Goal: Task Accomplishment & Management: Use online tool/utility

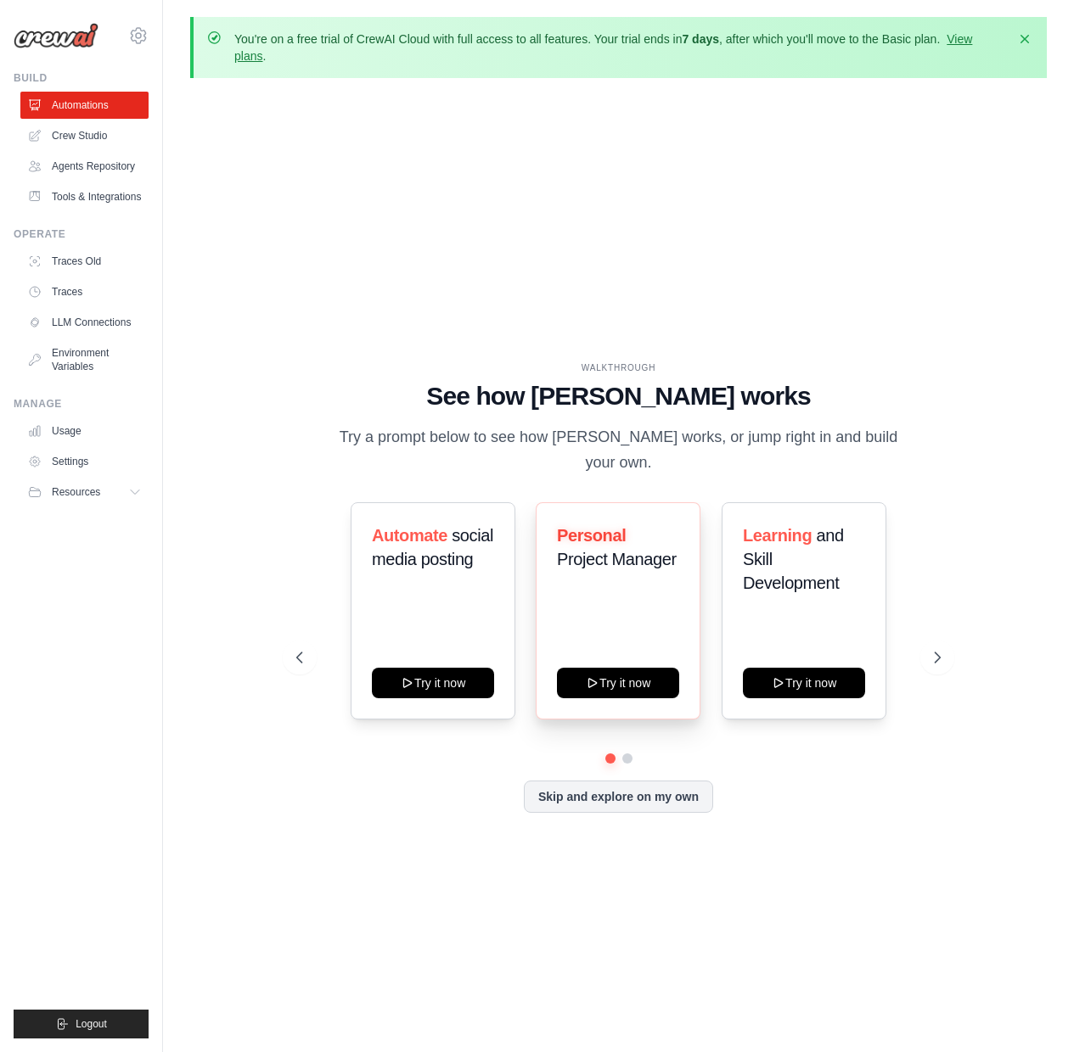
click at [597, 529] on span "Personal" at bounding box center [591, 535] width 69 height 19
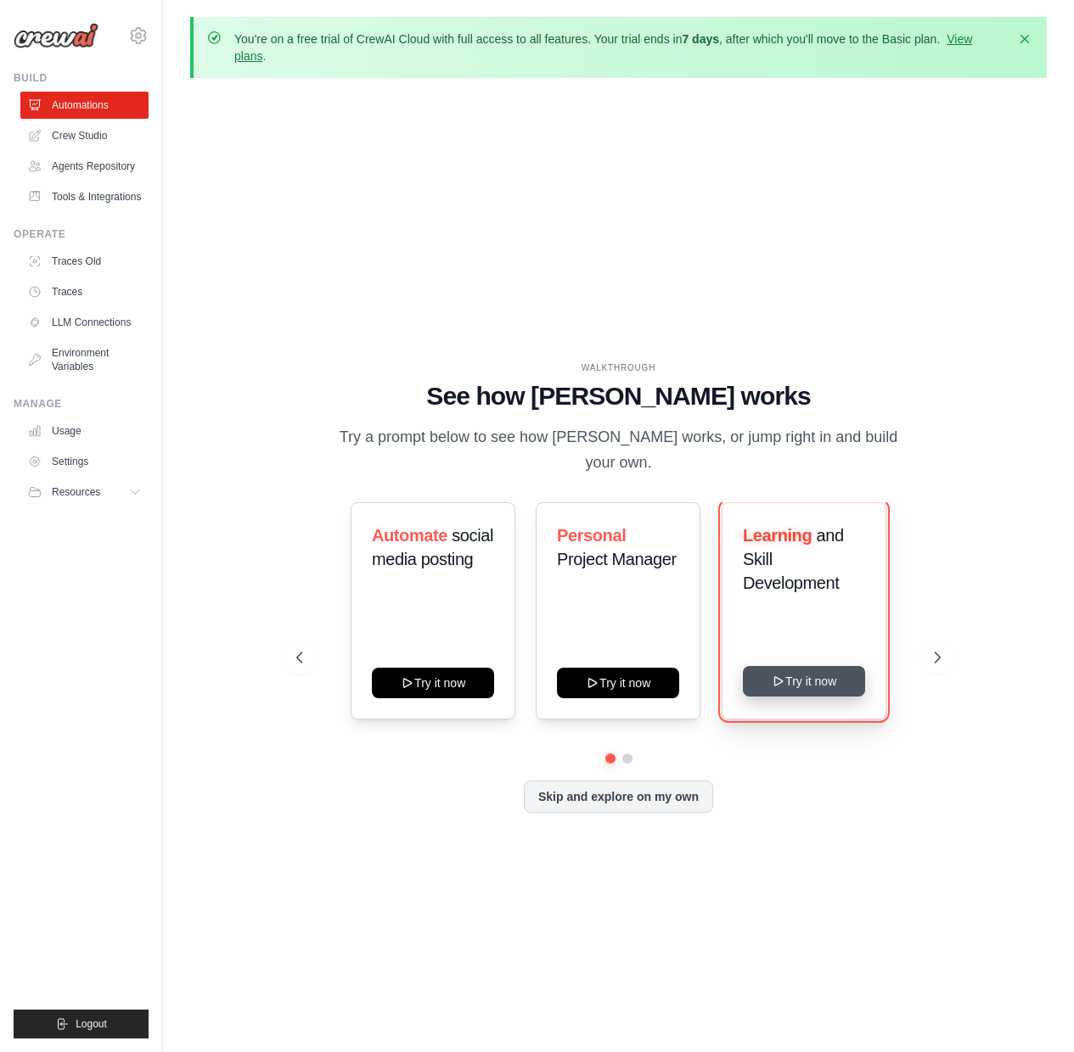
click at [844, 666] on button "Try it now" at bounding box center [804, 681] width 122 height 31
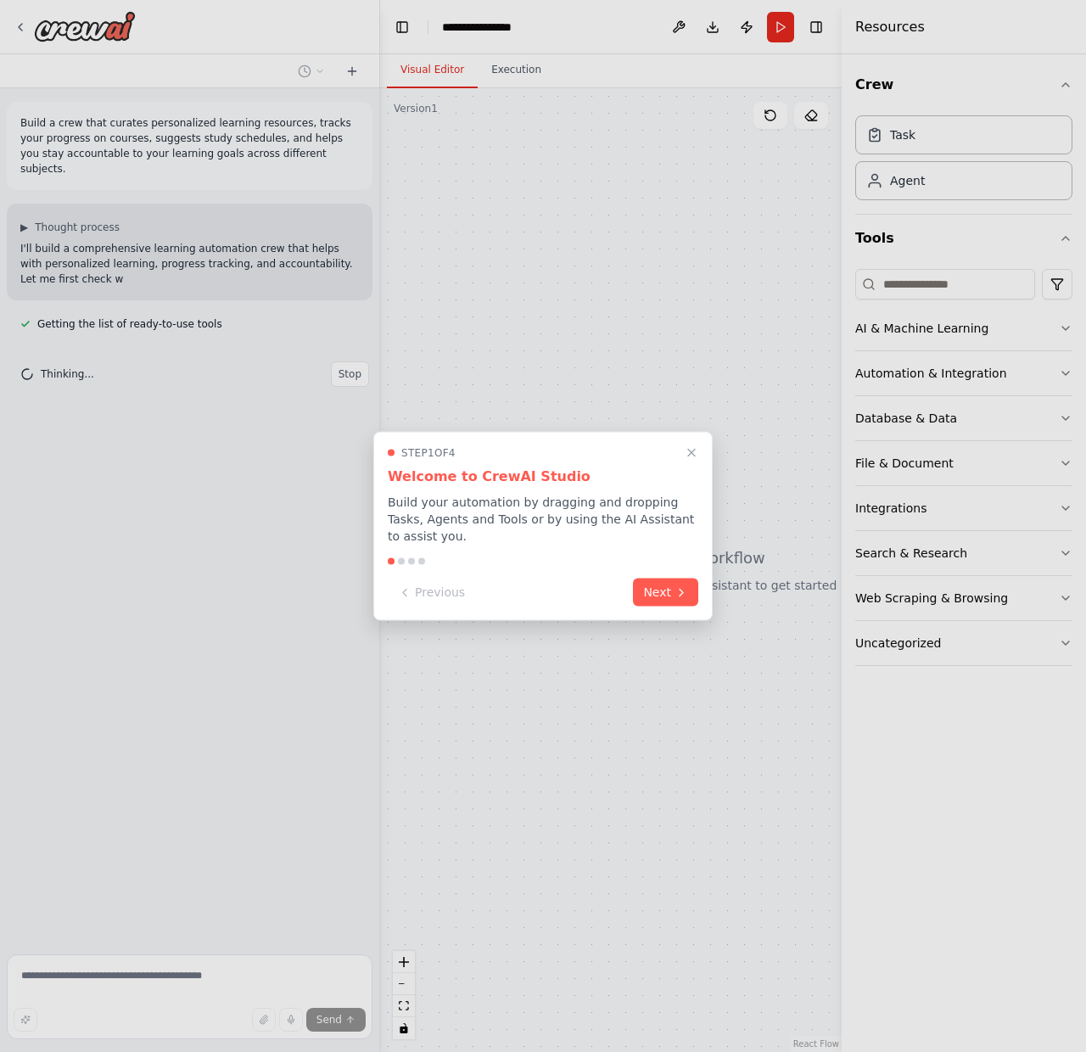
click at [668, 606] on div "Step 1 of 4 Welcome to CrewAI Studio Build your automation by dragging and drop…" at bounding box center [542, 526] width 339 height 189
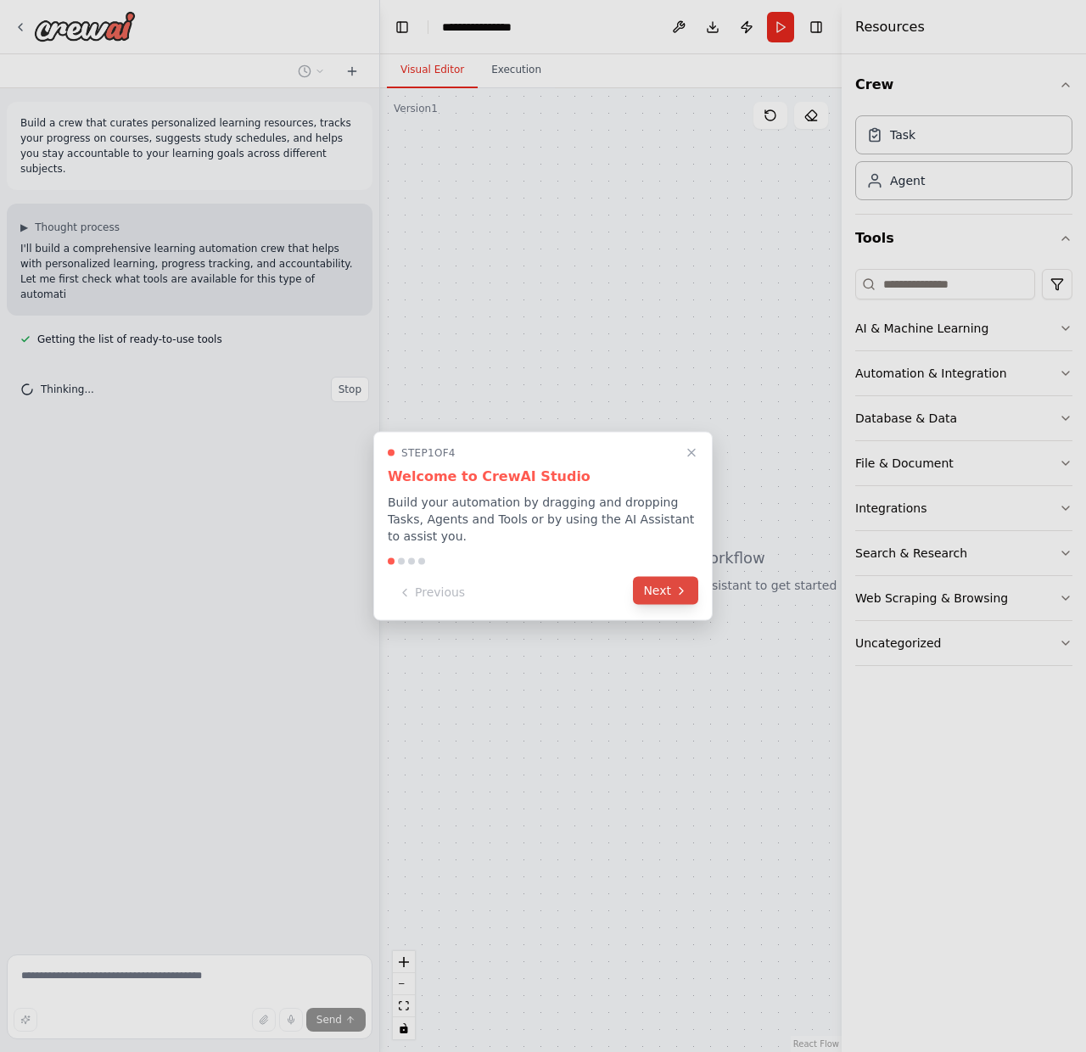
click at [669, 601] on button "Next" at bounding box center [665, 591] width 65 height 28
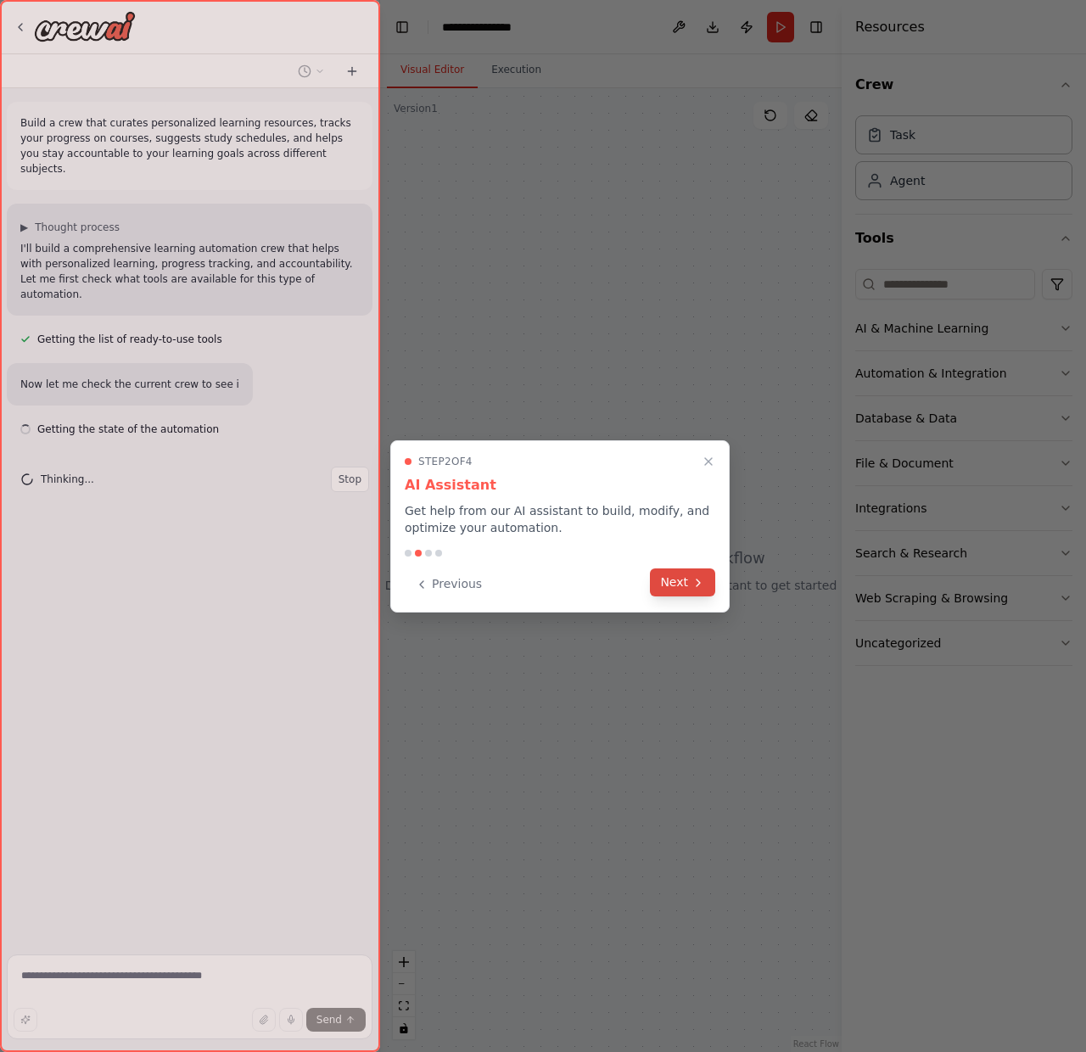
click at [686, 581] on button "Next" at bounding box center [682, 583] width 65 height 28
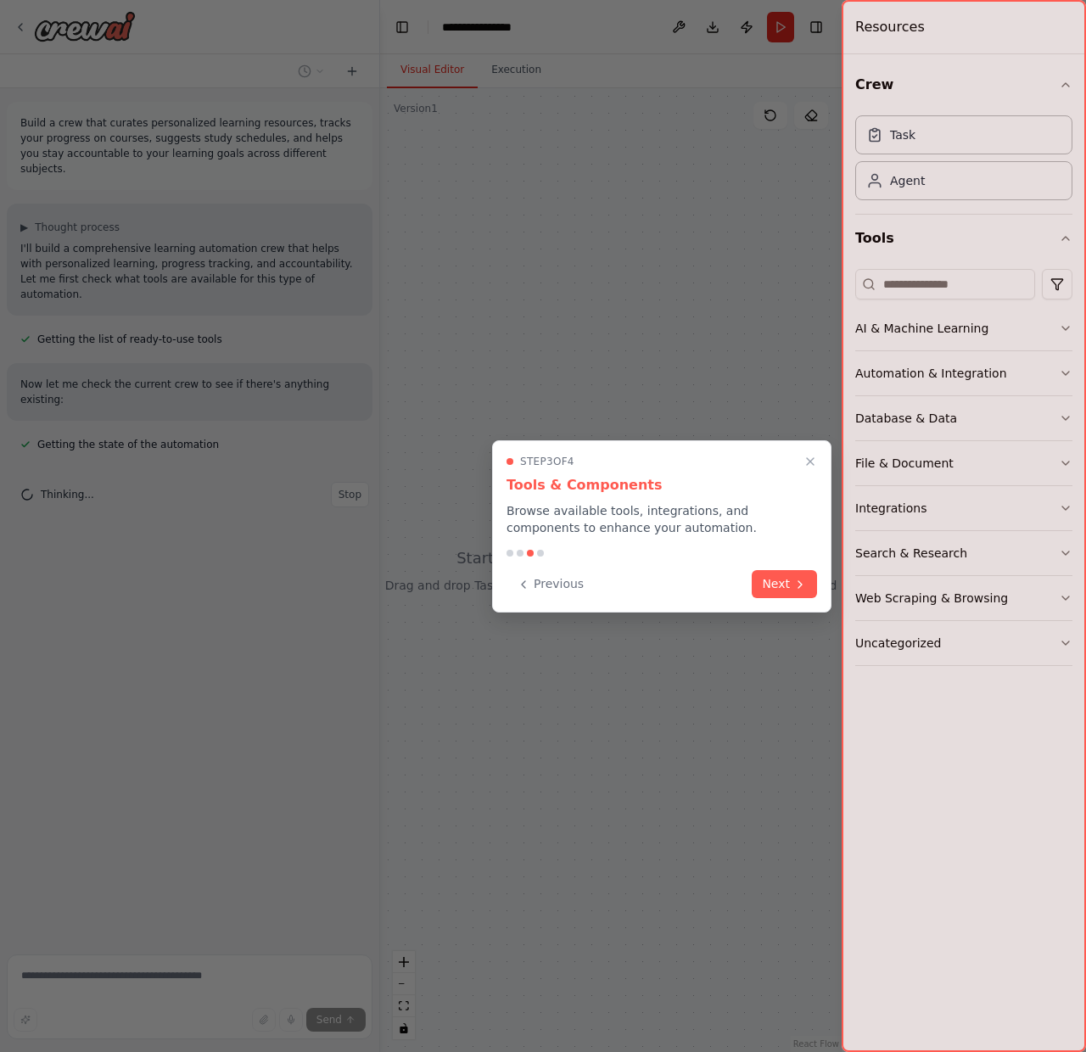
click at [807, 589] on button "Next" at bounding box center [784, 584] width 65 height 28
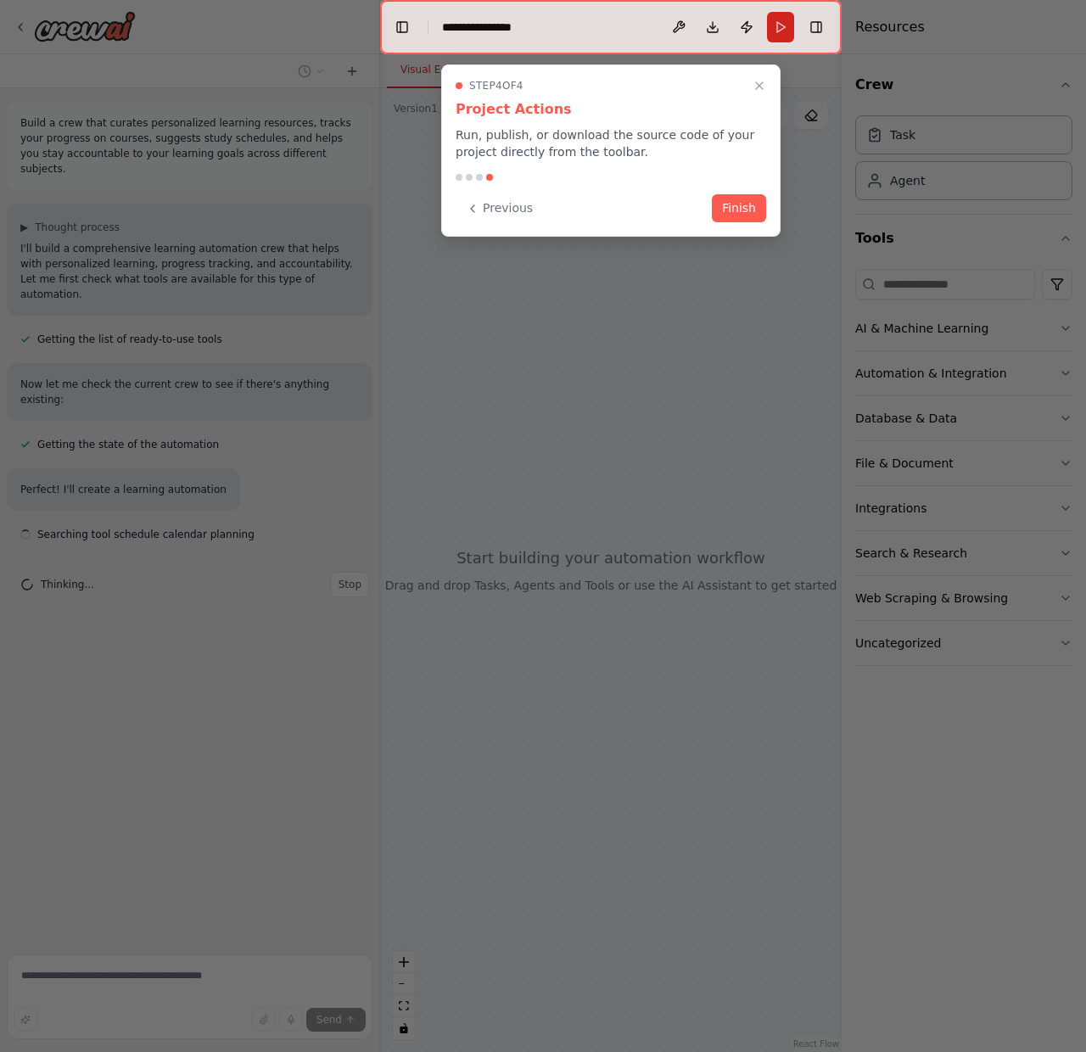
click at [743, 221] on div "Previous Finish" at bounding box center [611, 208] width 311 height 28
click at [742, 206] on button "Finish" at bounding box center [739, 207] width 54 height 28
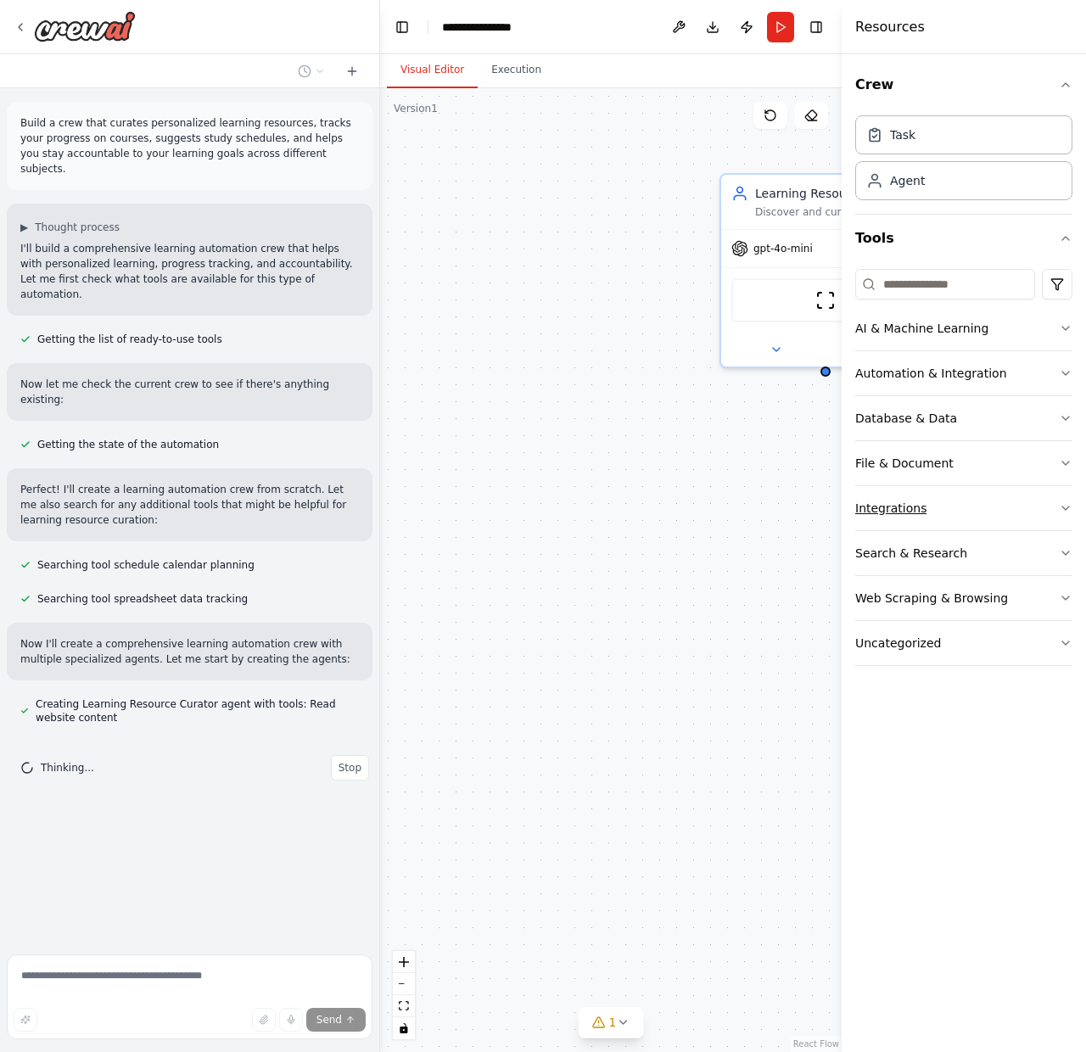
click at [951, 499] on button "Integrations" at bounding box center [963, 508] width 217 height 44
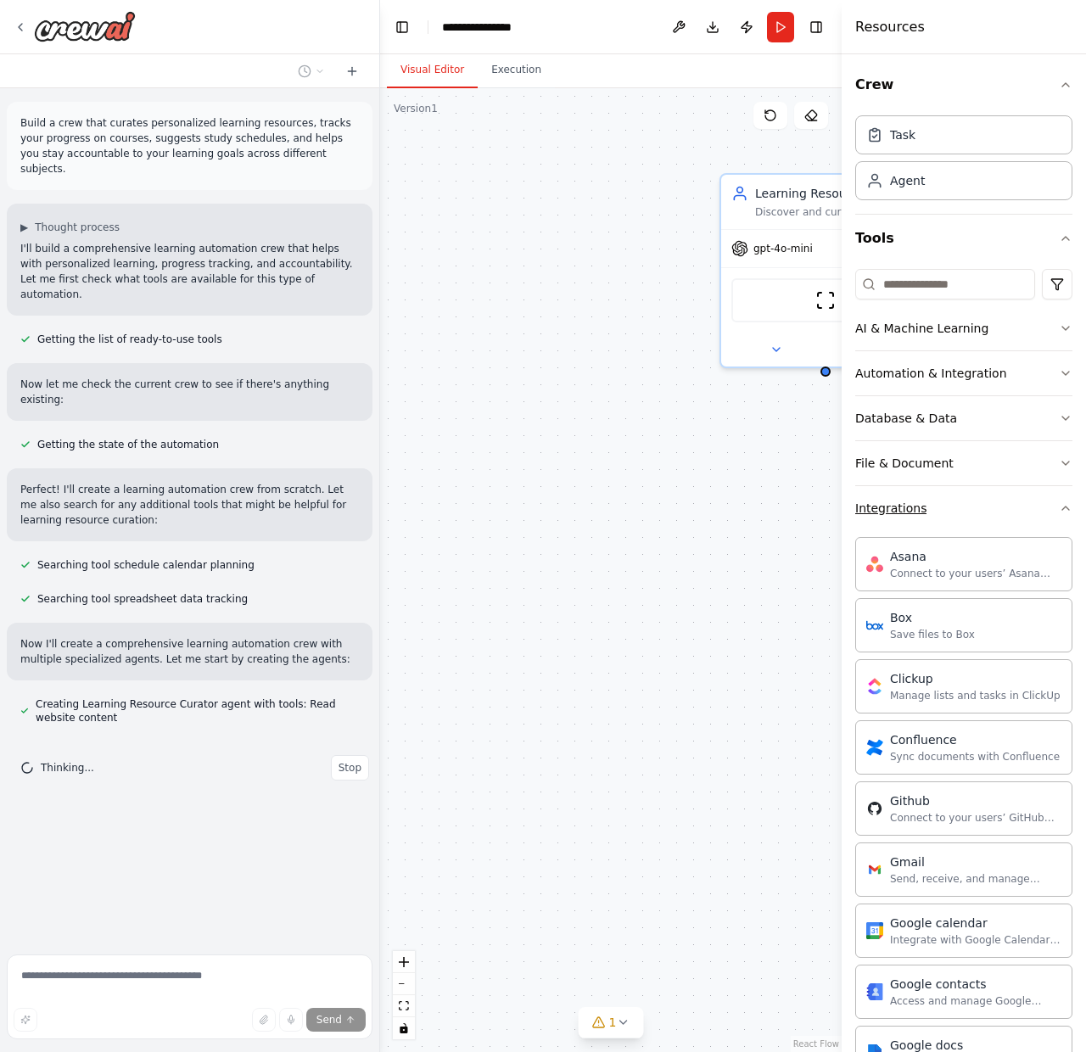
click at [948, 512] on button "Integrations" at bounding box center [963, 508] width 217 height 44
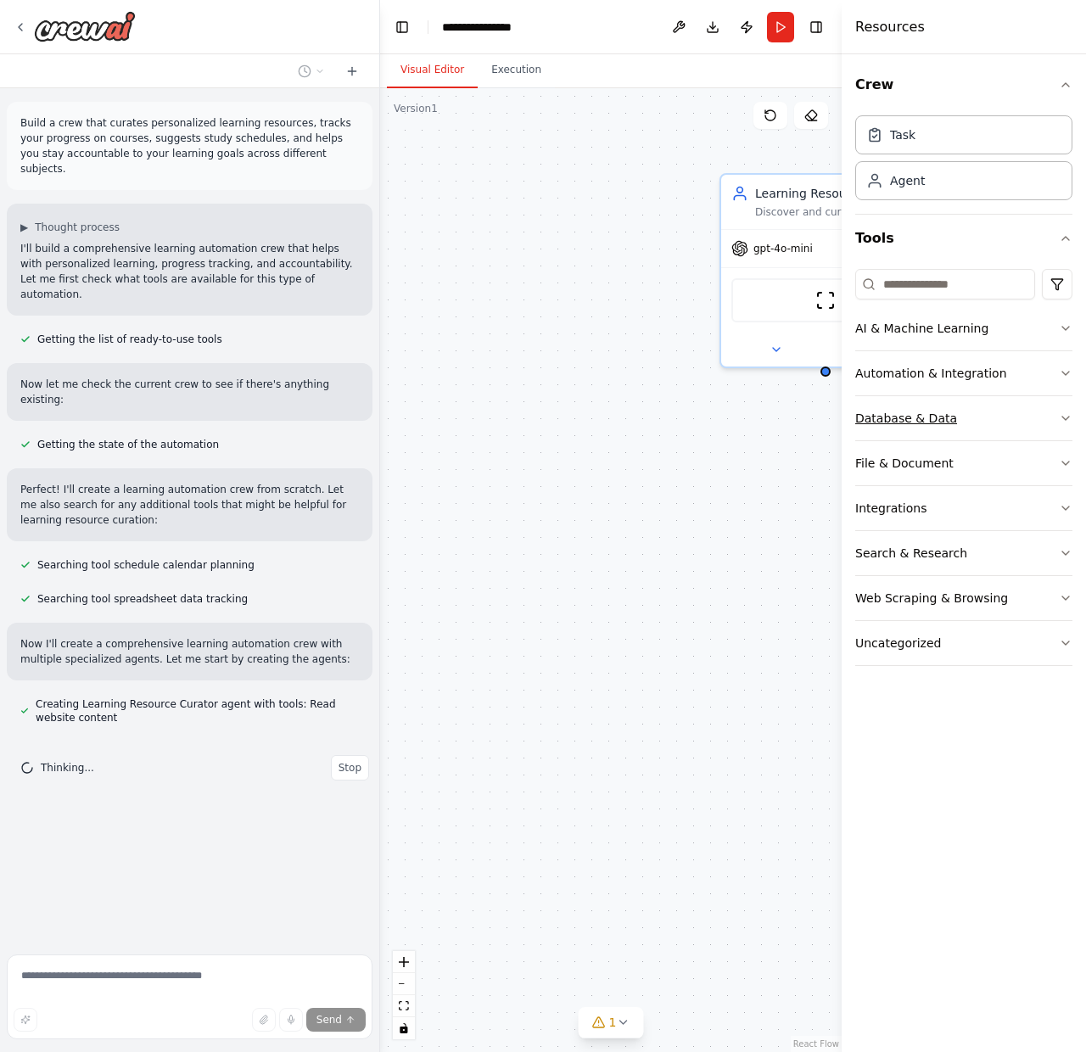
click at [1000, 427] on button "Database & Data" at bounding box center [963, 418] width 217 height 44
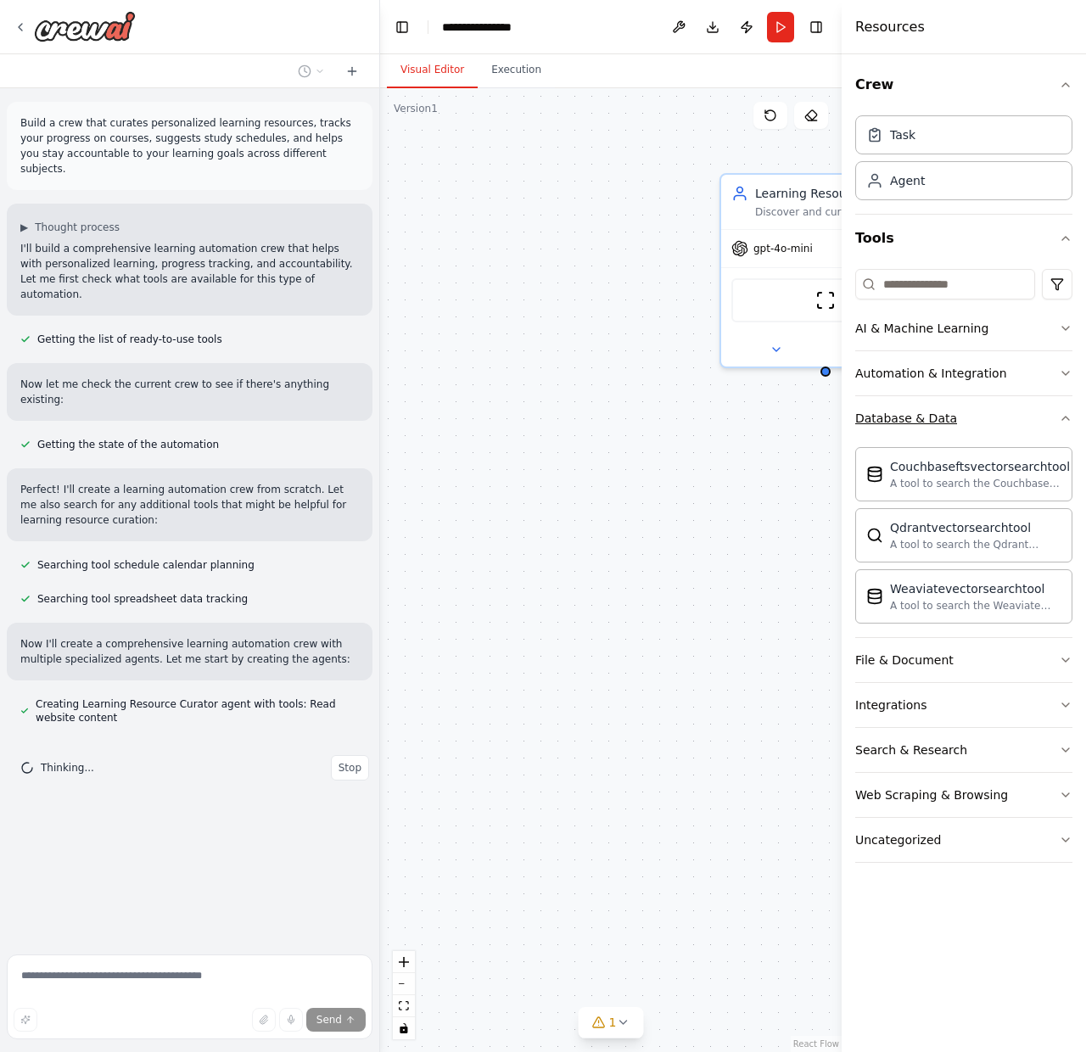
click at [1001, 421] on button "Database & Data" at bounding box center [963, 418] width 217 height 44
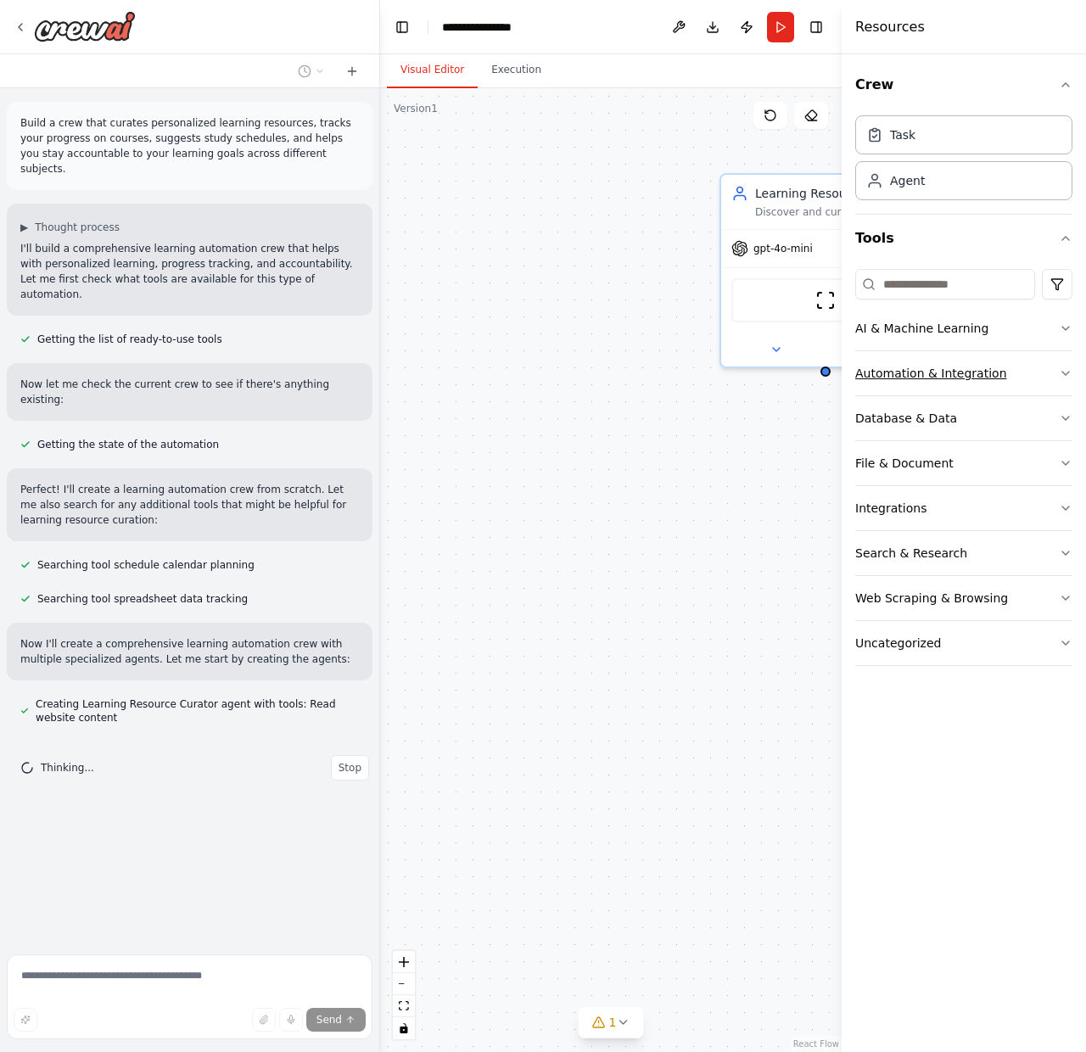
click at [995, 378] on div "Automation & Integration" at bounding box center [931, 373] width 152 height 17
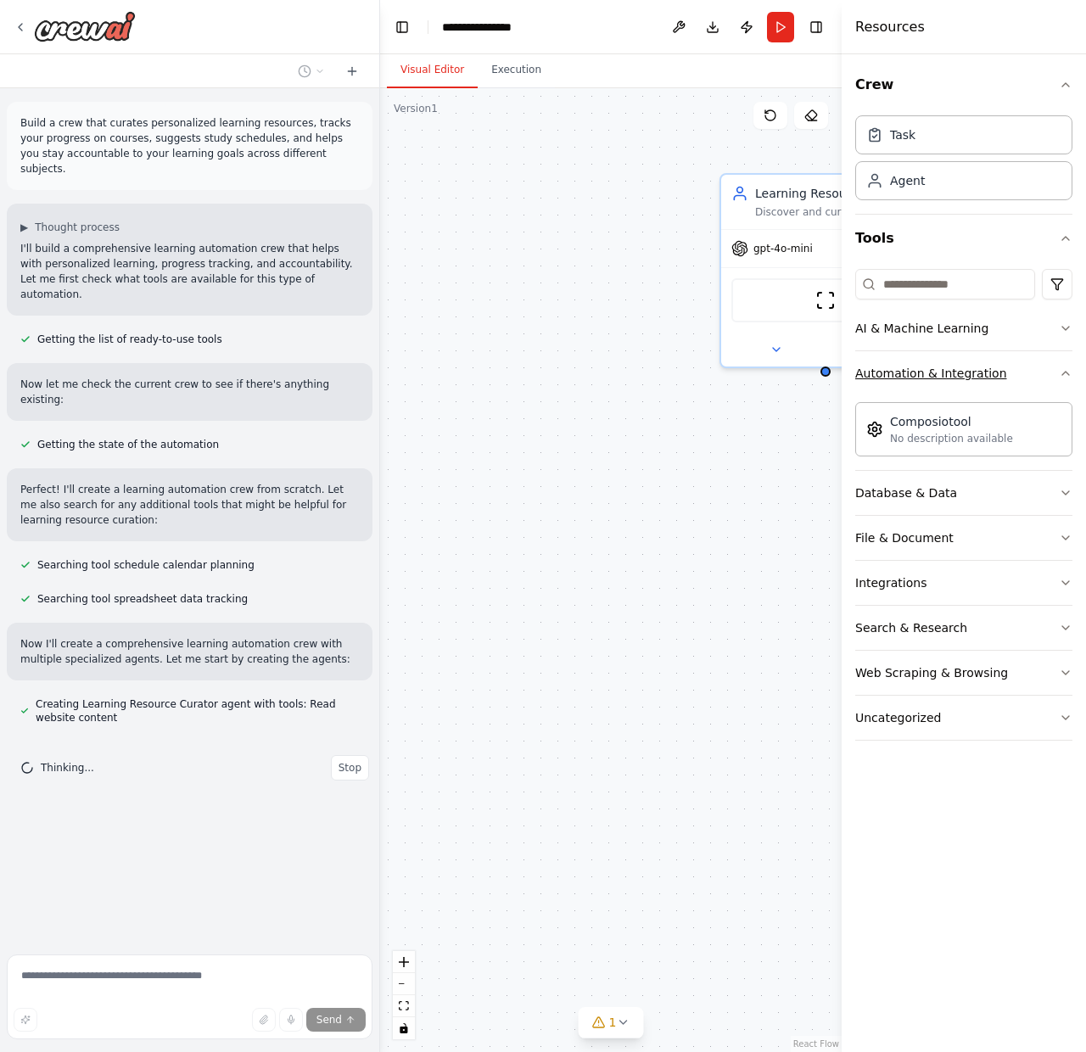
click at [995, 376] on button "Automation & Integration" at bounding box center [963, 373] width 217 height 44
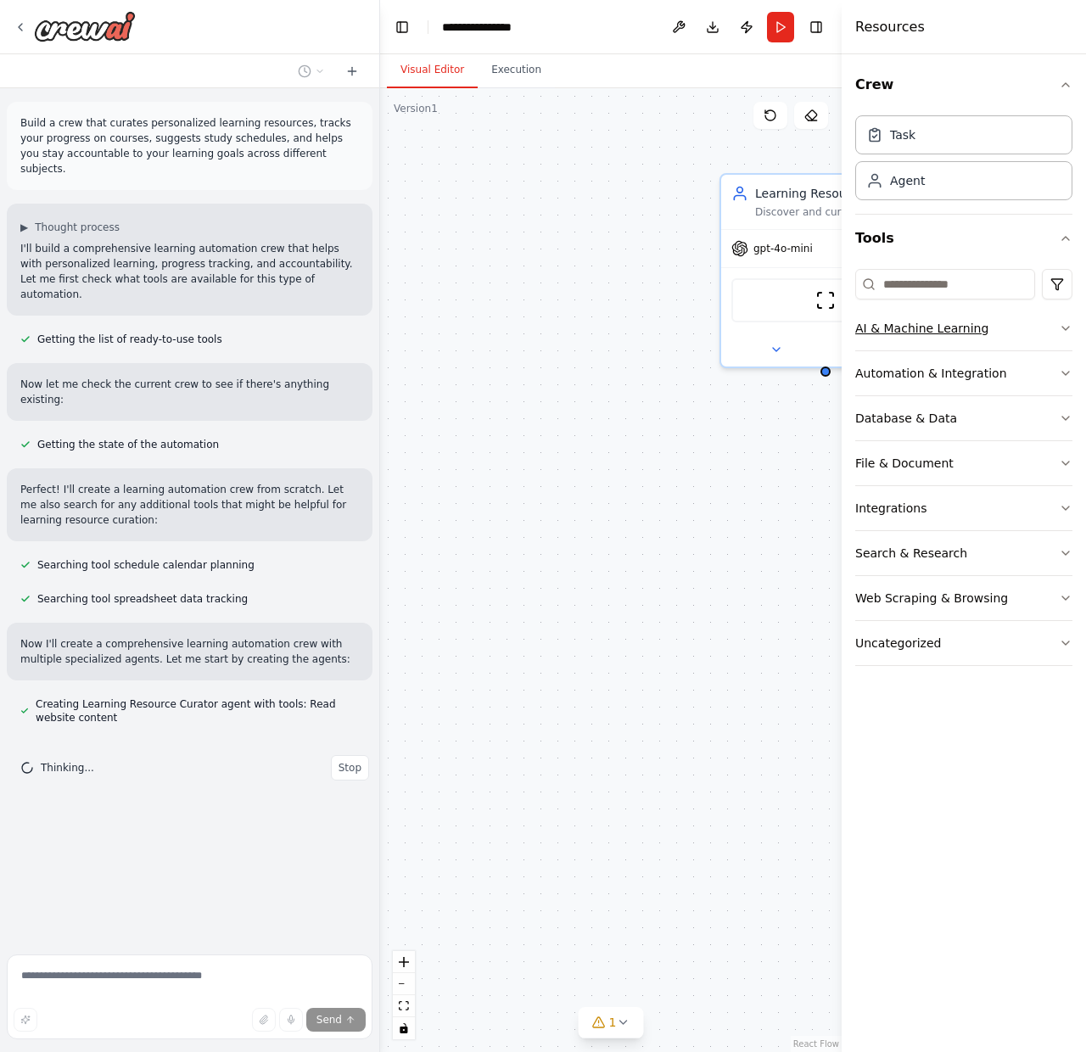
click at [999, 334] on button "AI & Machine Learning" at bounding box center [963, 328] width 217 height 44
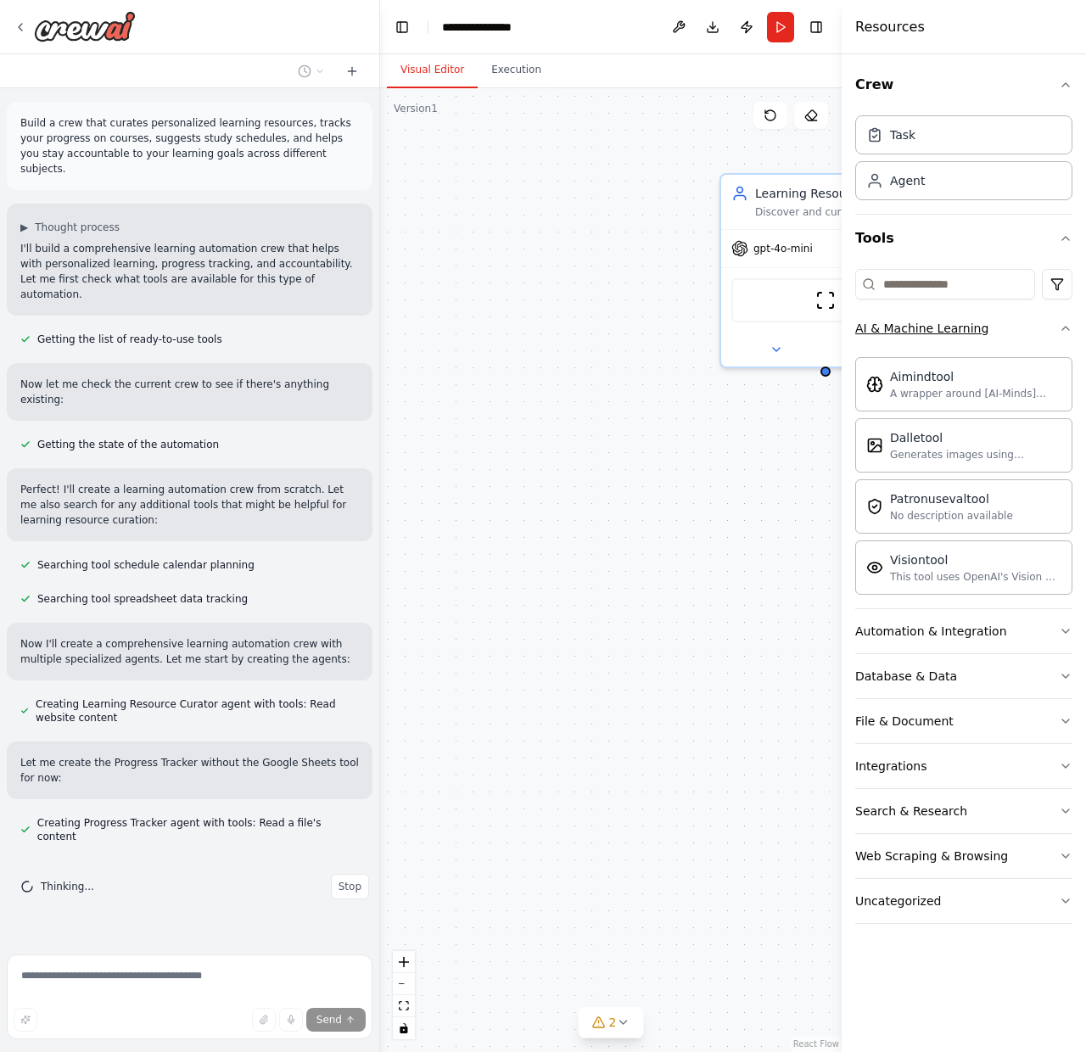
click at [999, 334] on button "AI & Machine Learning" at bounding box center [963, 328] width 217 height 44
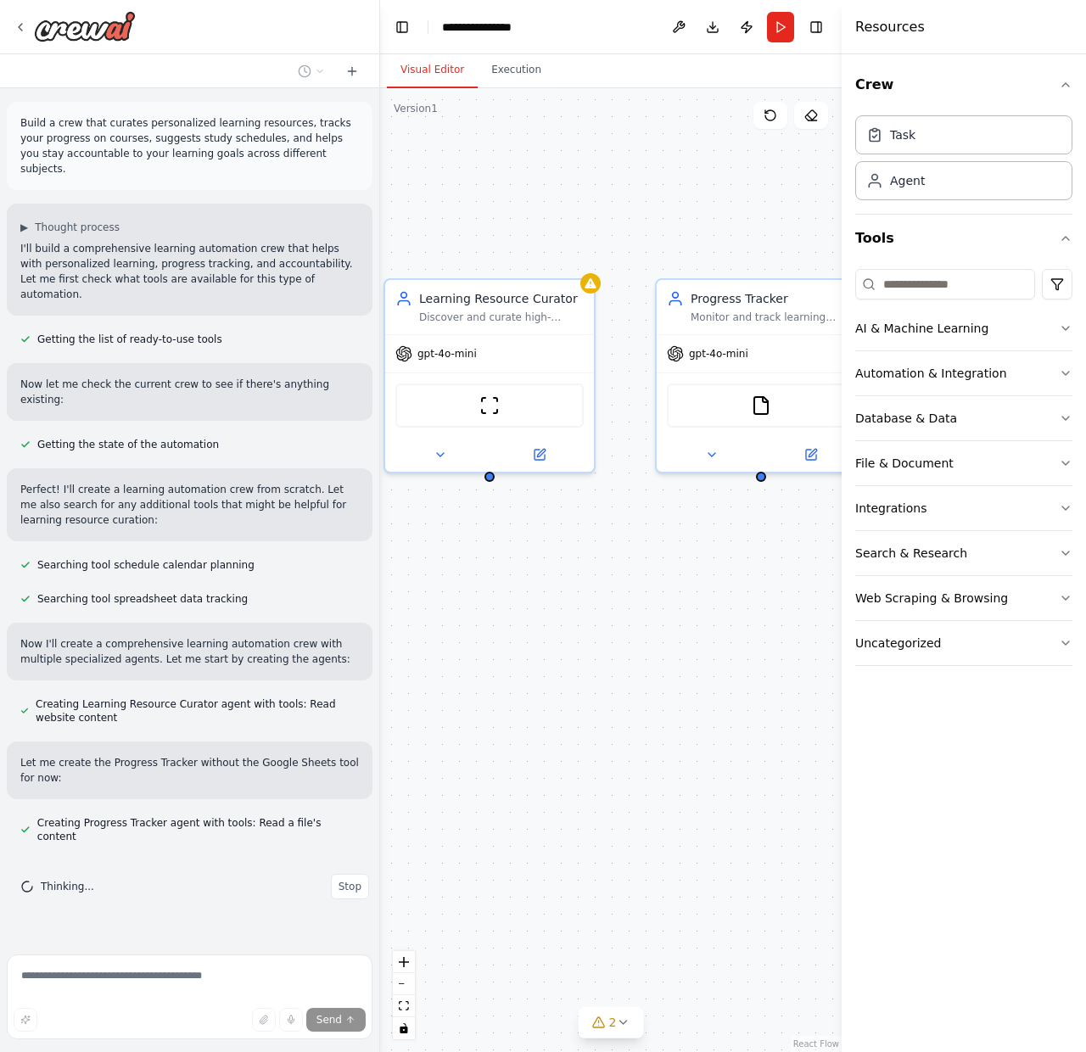
drag, startPoint x: 698, startPoint y: 445, endPoint x: 363, endPoint y: 550, distance: 351.3
click at [363, 550] on div "Build a crew that curates personalized learning resources, tracks your progress…" at bounding box center [543, 526] width 1086 height 1052
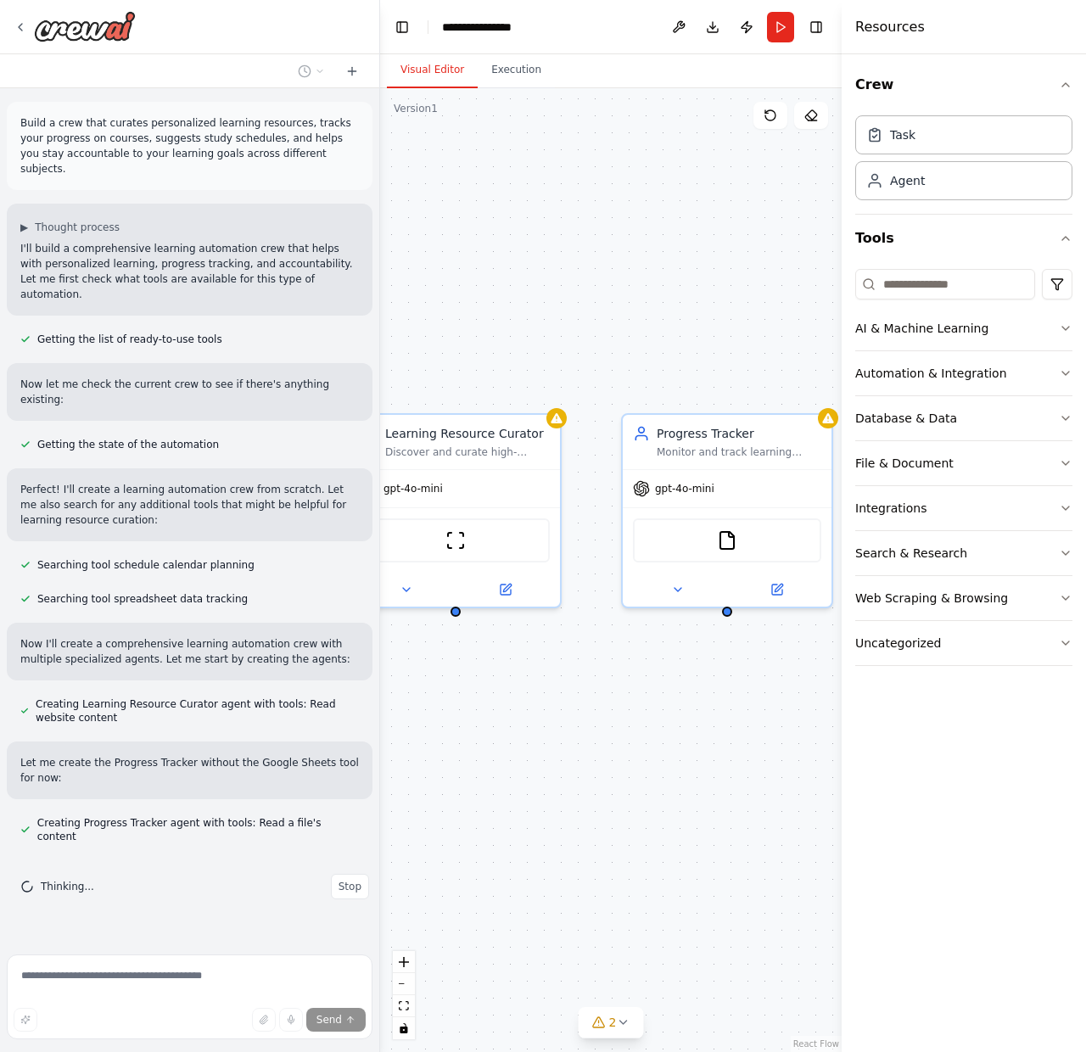
drag, startPoint x: 610, startPoint y: 502, endPoint x: 576, endPoint y: 635, distance: 137.5
click at [576, 636] on div "Learning Resource Curator Discover and curate high-quality learning resources f…" at bounding box center [611, 570] width 462 height 964
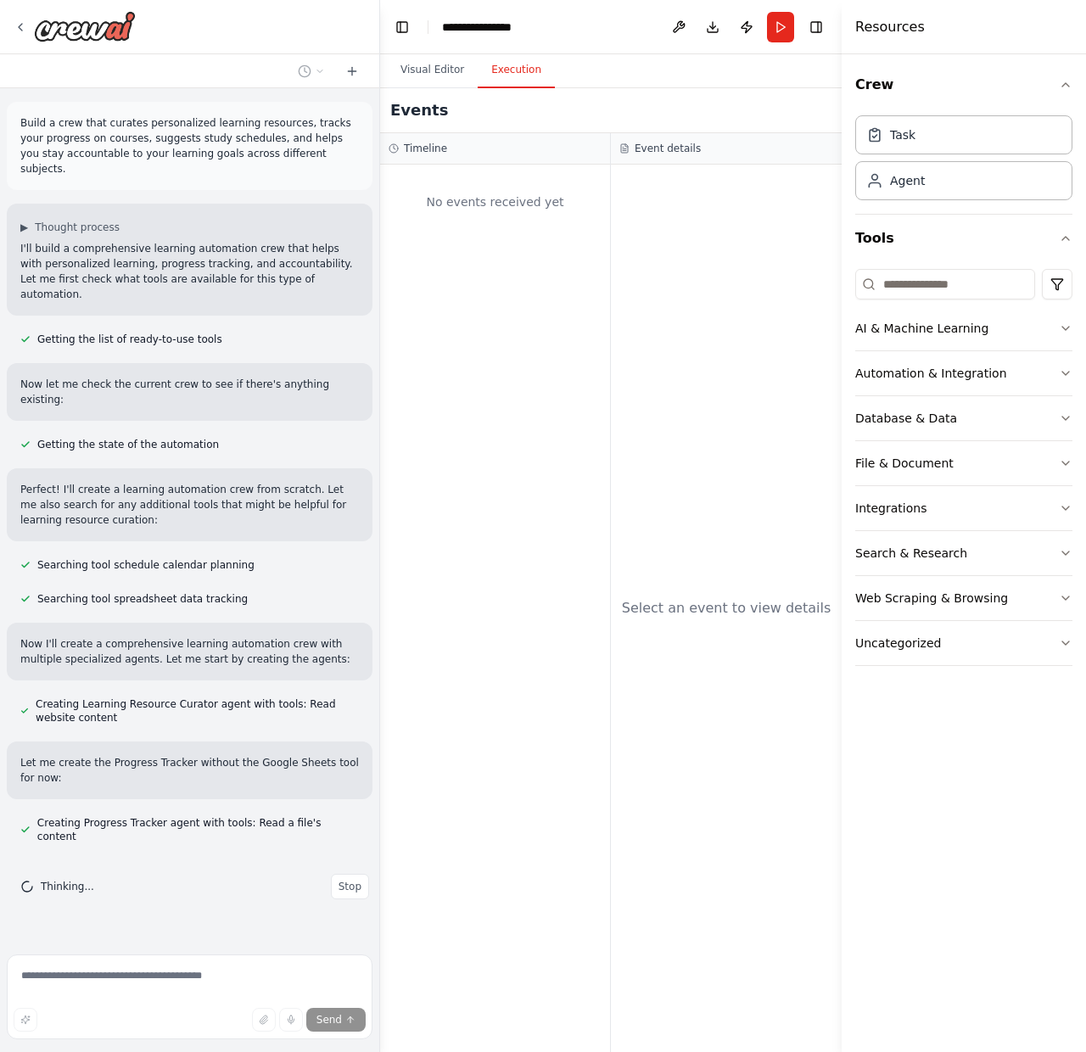
click at [516, 61] on button "Execution" at bounding box center [516, 71] width 77 height 36
click at [423, 65] on button "Visual Editor" at bounding box center [432, 71] width 91 height 36
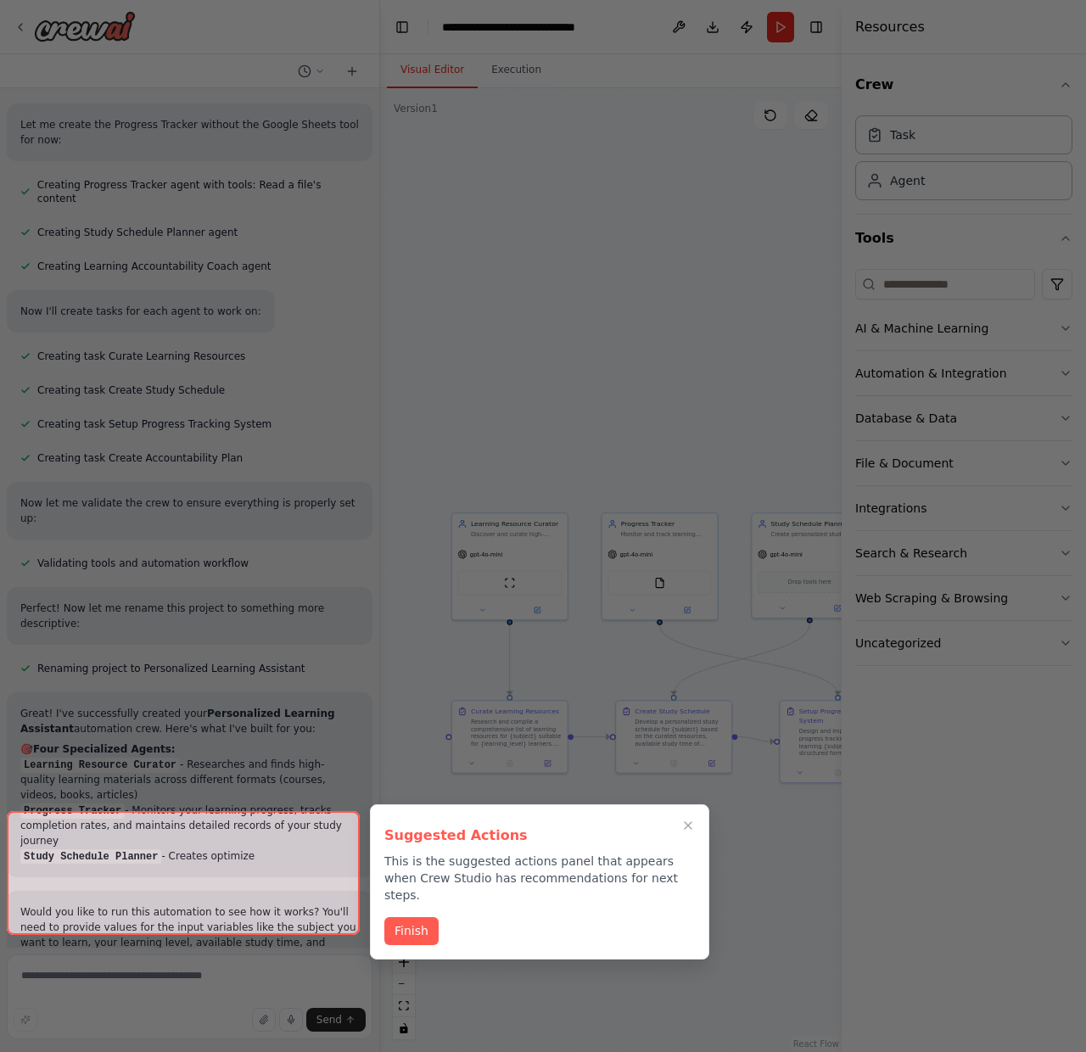
scroll to position [776, 0]
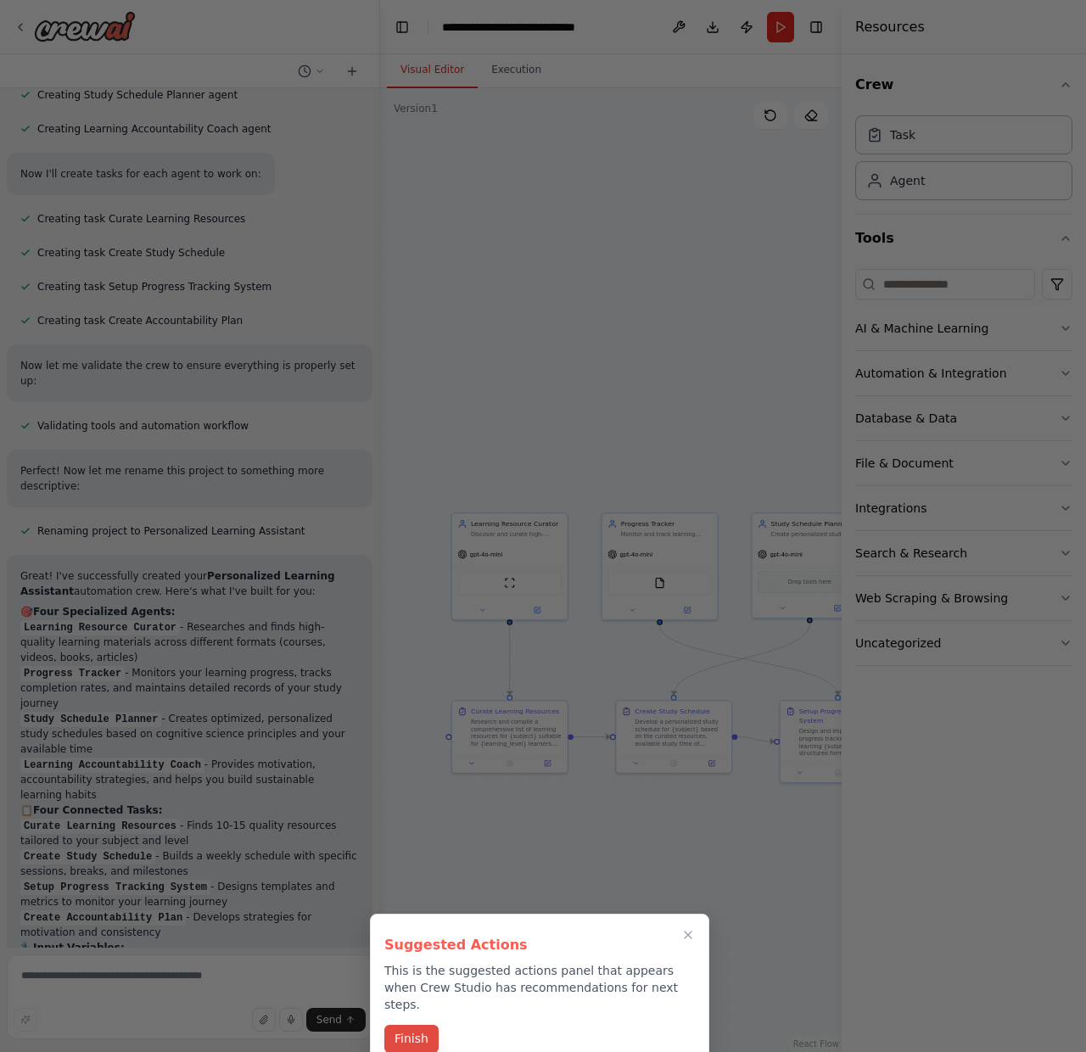
click at [426, 1025] on button "Finish" at bounding box center [411, 1039] width 54 height 28
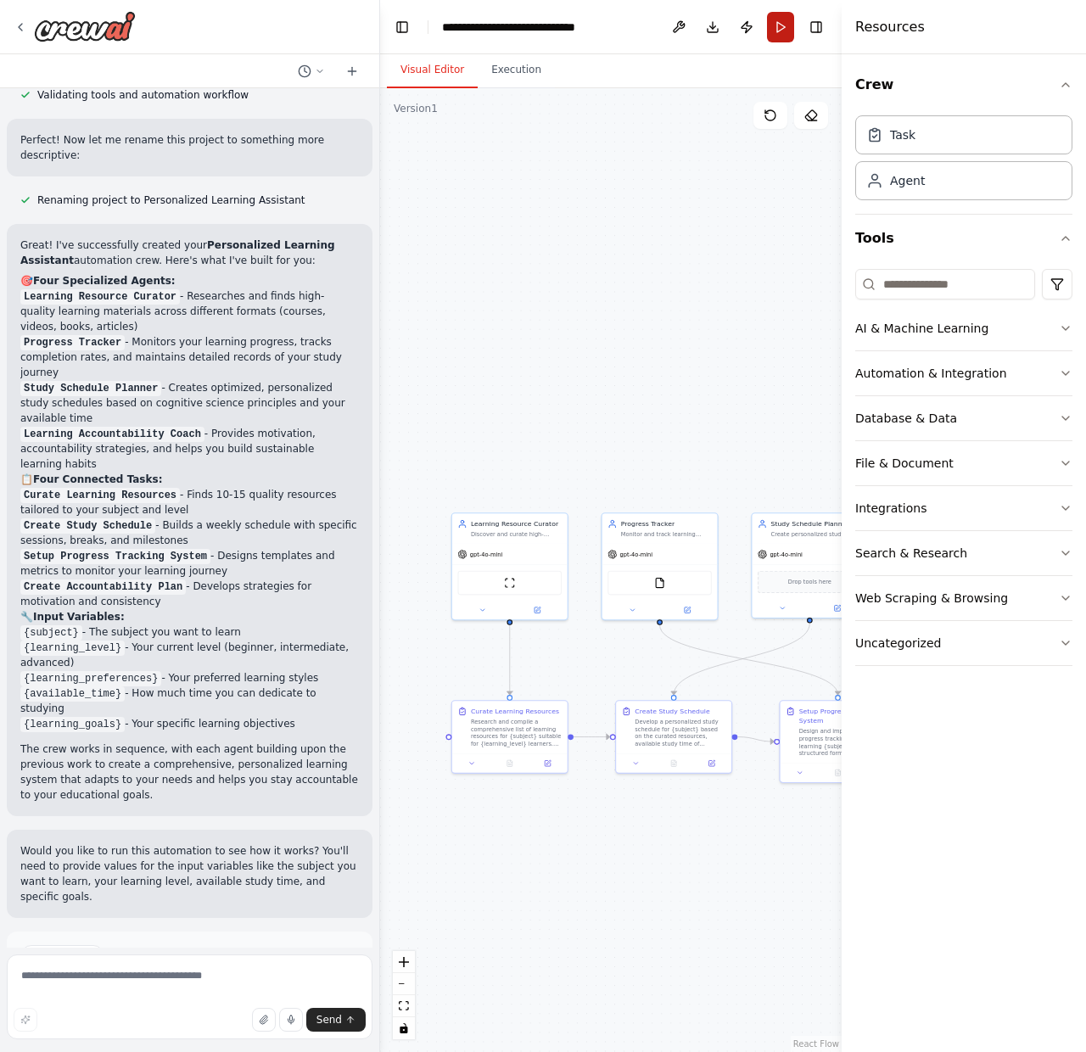
scroll to position [1183, 0]
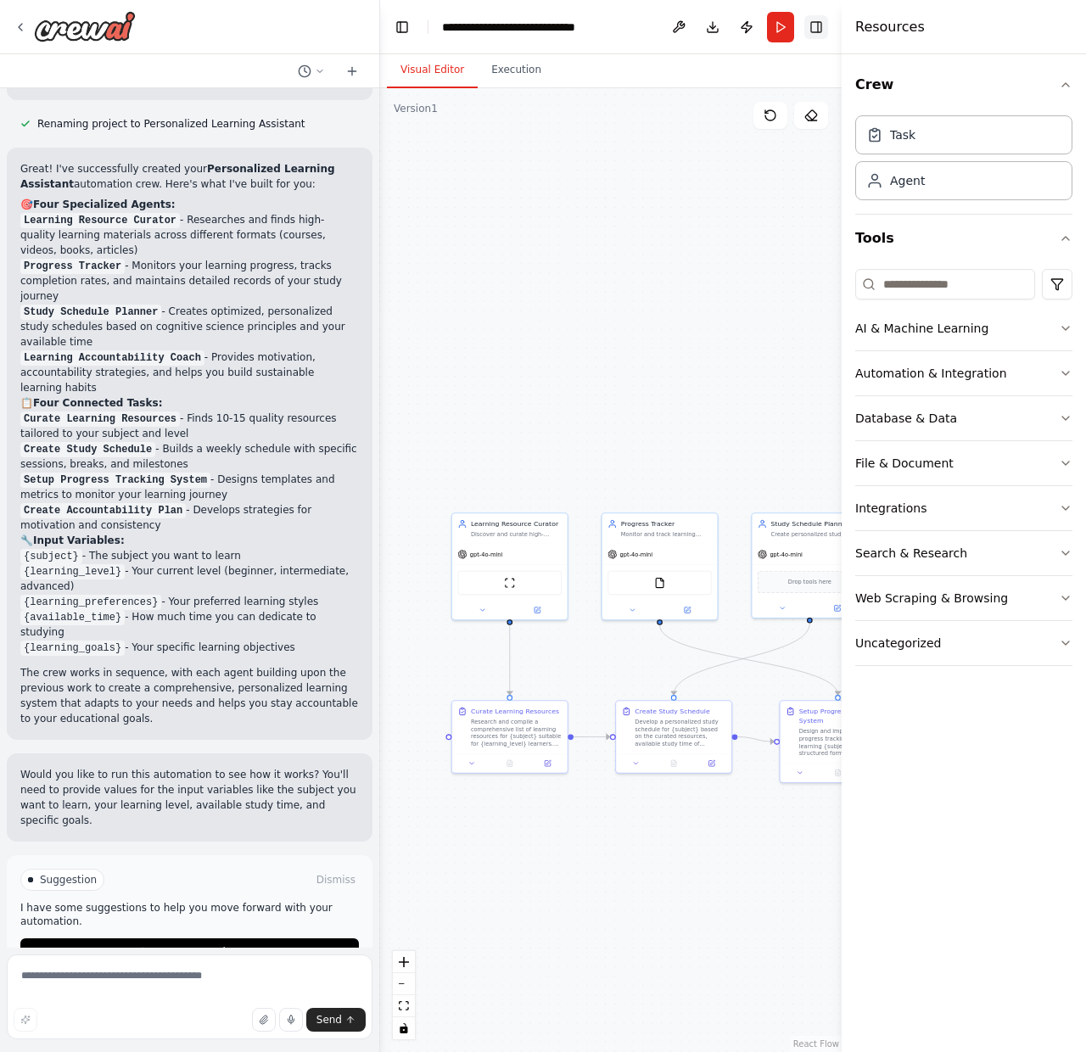
click at [812, 25] on button "Toggle Right Sidebar" at bounding box center [817, 27] width 24 height 24
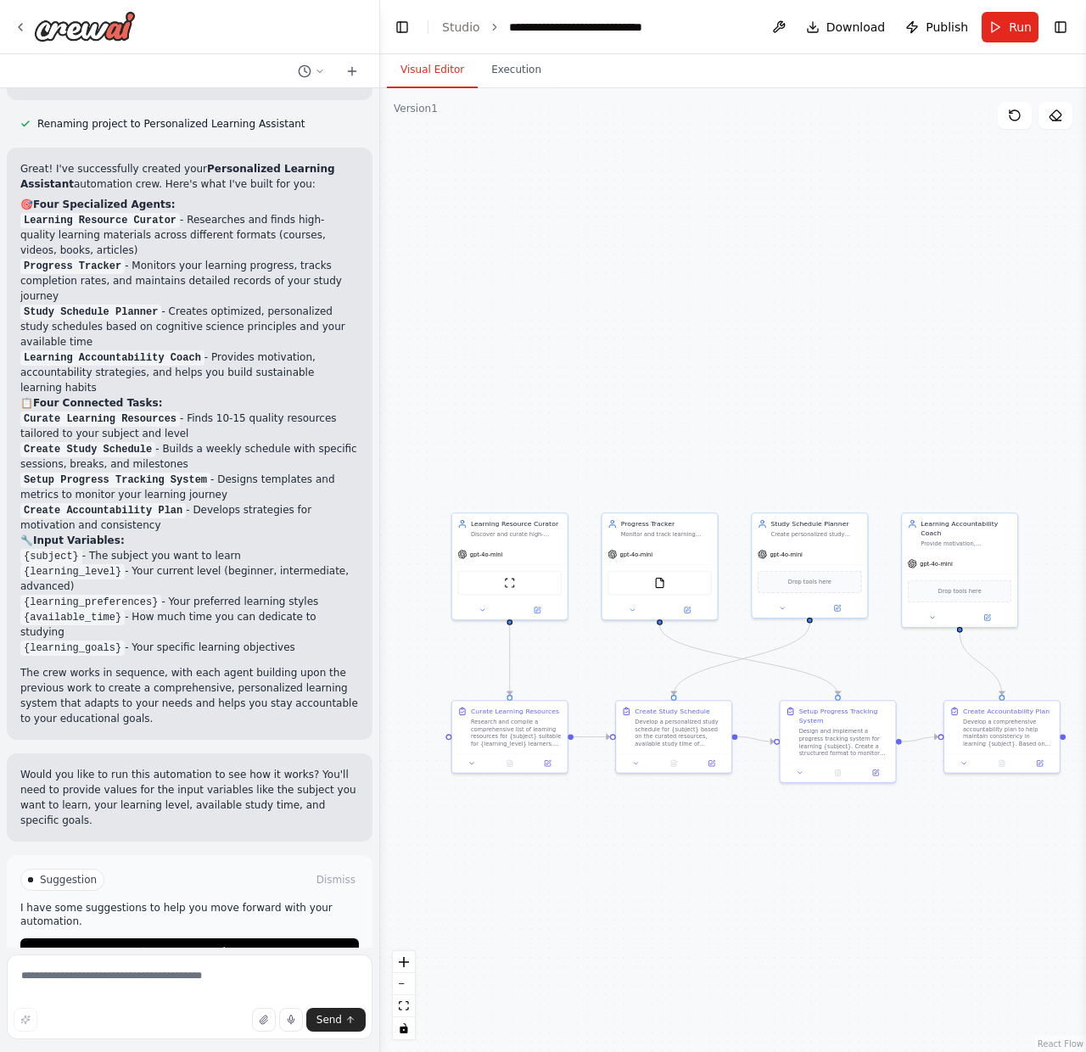
click at [415, 22] on header "**********" at bounding box center [733, 27] width 706 height 54
click at [411, 22] on button "Toggle Left Sidebar" at bounding box center [402, 27] width 24 height 24
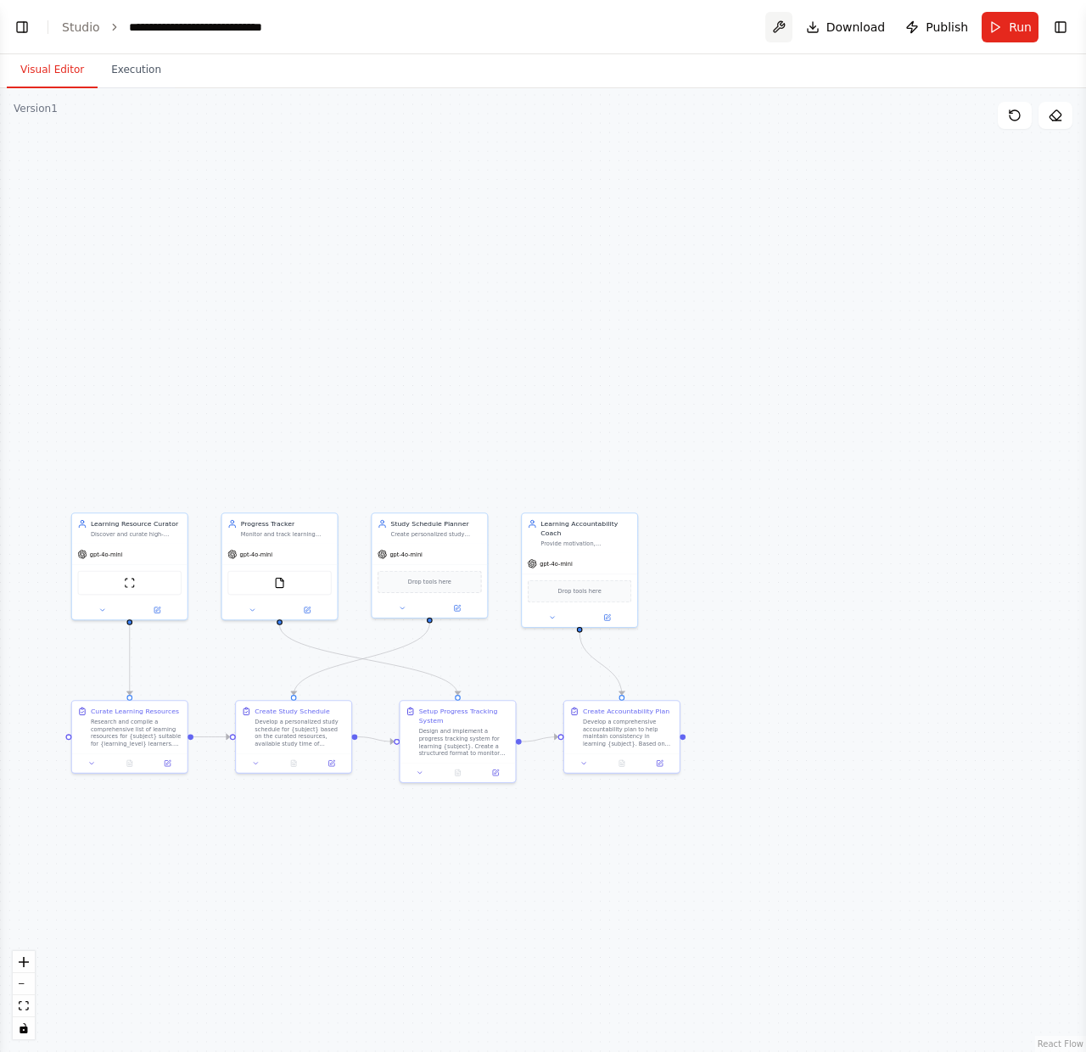
click at [788, 29] on button at bounding box center [778, 27] width 27 height 31
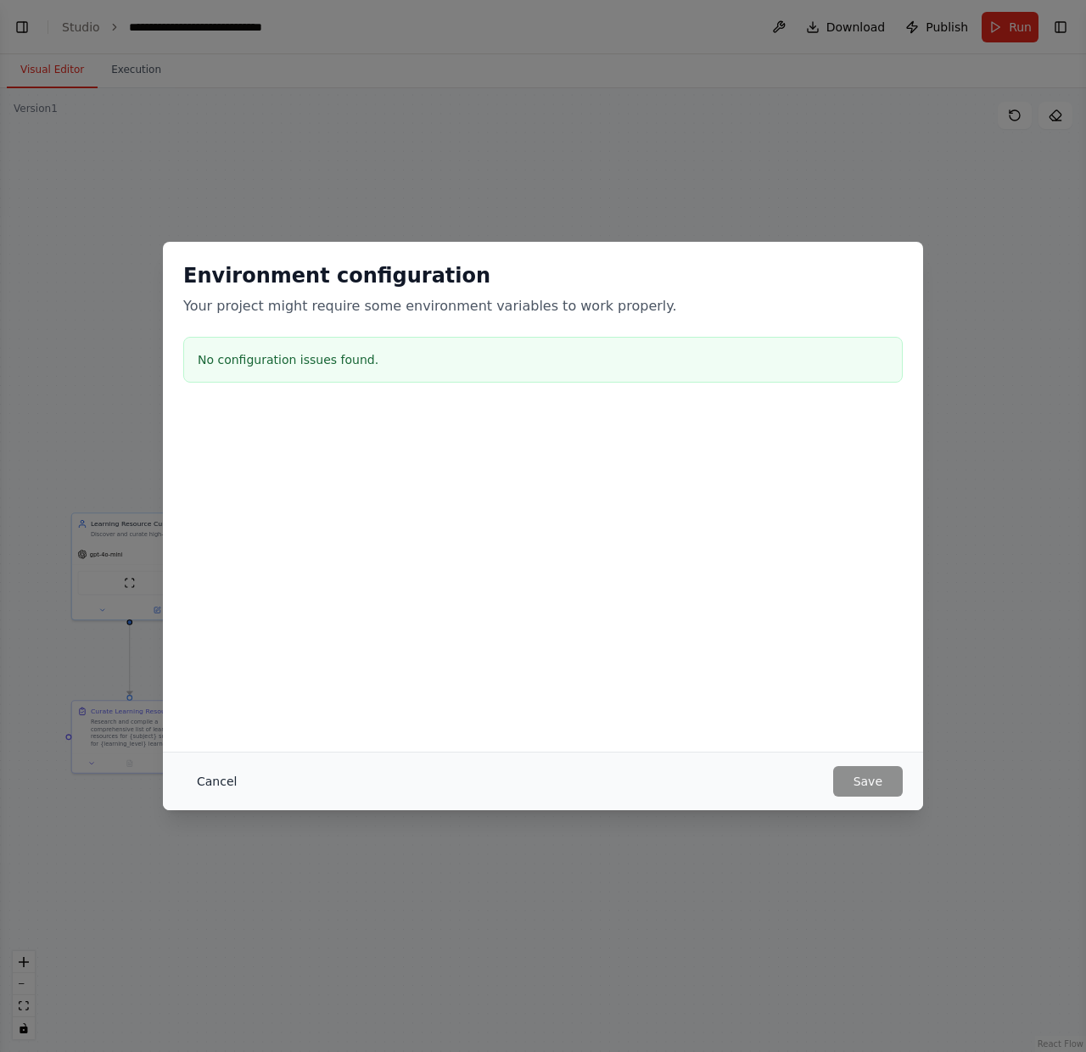
click at [230, 795] on button "Cancel" at bounding box center [216, 781] width 67 height 31
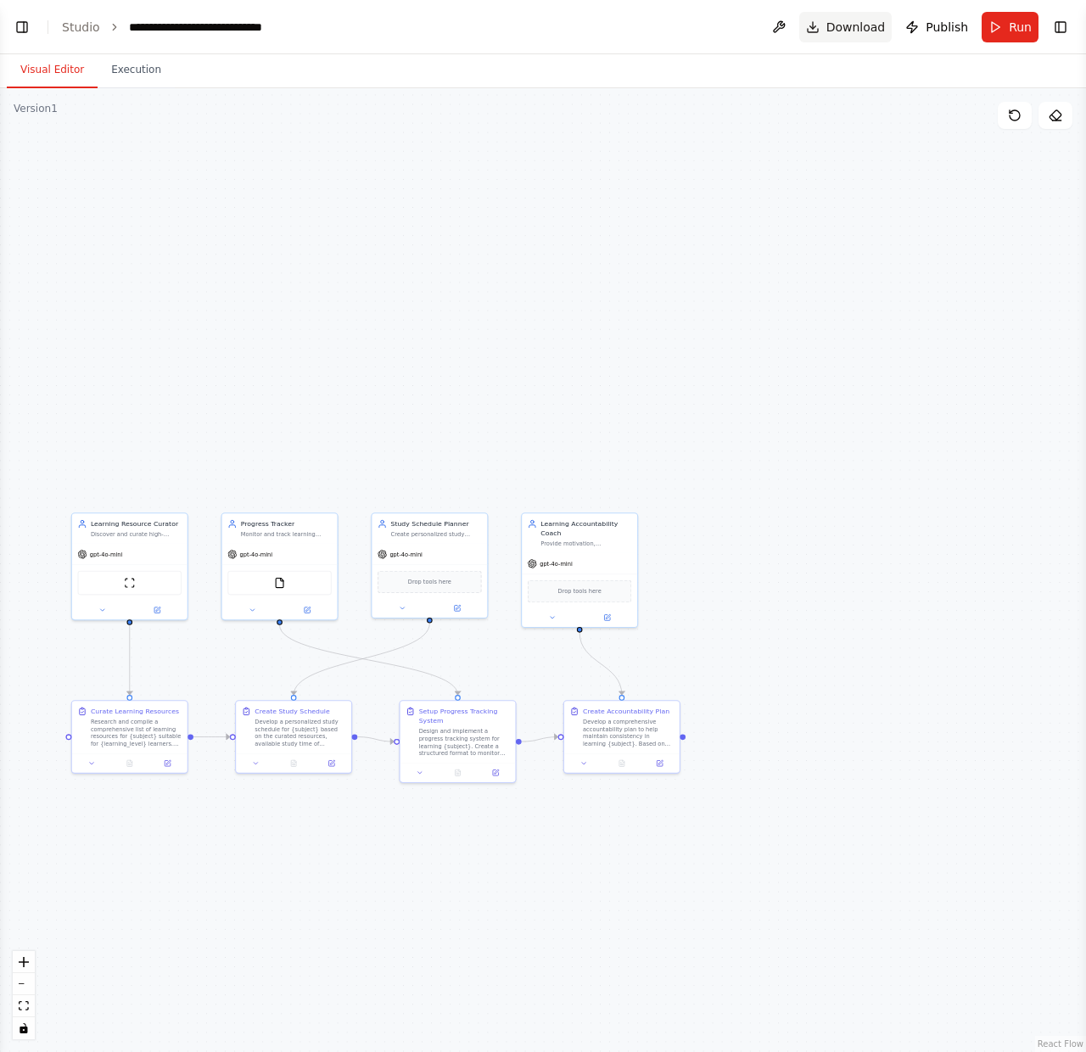
click at [849, 33] on span "Download" at bounding box center [856, 27] width 59 height 17
click at [17, 33] on button "Toggle Left Sidebar" at bounding box center [22, 27] width 24 height 24
